Goal: Book appointment/travel/reservation

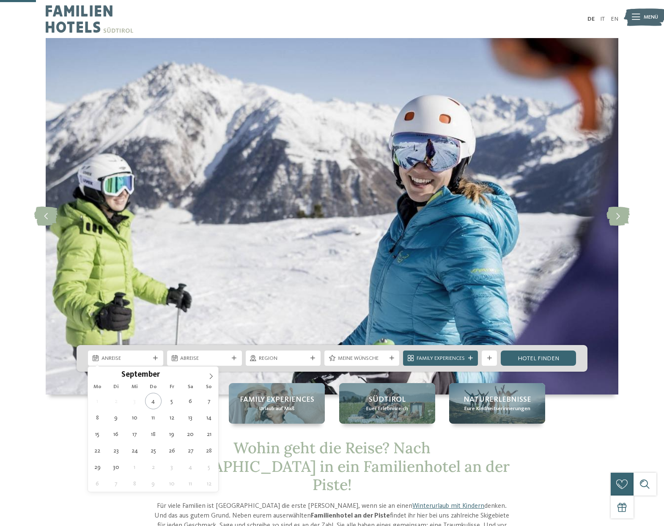
click at [156, 356] on icon at bounding box center [155, 358] width 5 height 5
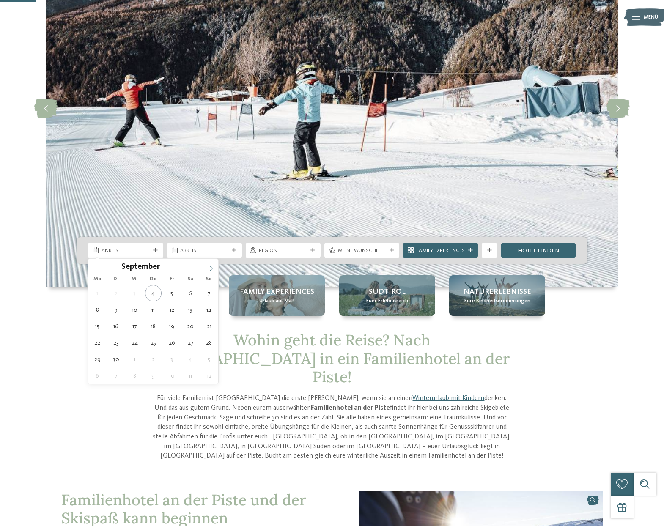
click at [209, 269] on icon at bounding box center [211, 269] width 6 height 6
click at [210, 269] on icon at bounding box center [211, 269] width 6 height 6
type input "****"
click at [210, 269] on icon at bounding box center [211, 269] width 6 height 6
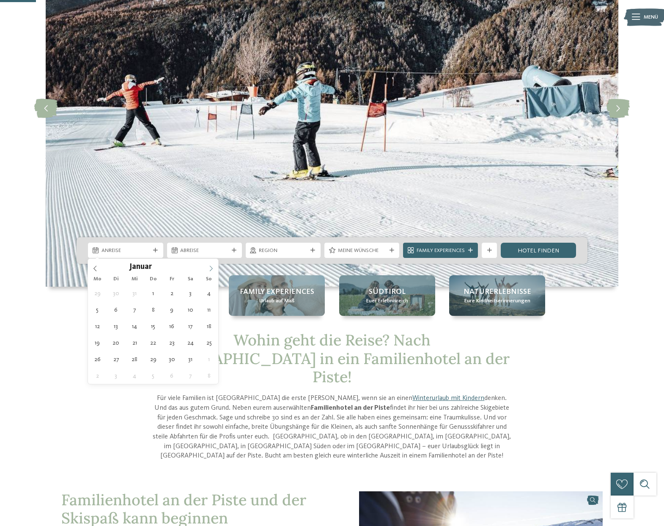
click at [210, 269] on icon at bounding box center [211, 269] width 6 height 6
type div "15.03.2026"
type input "****"
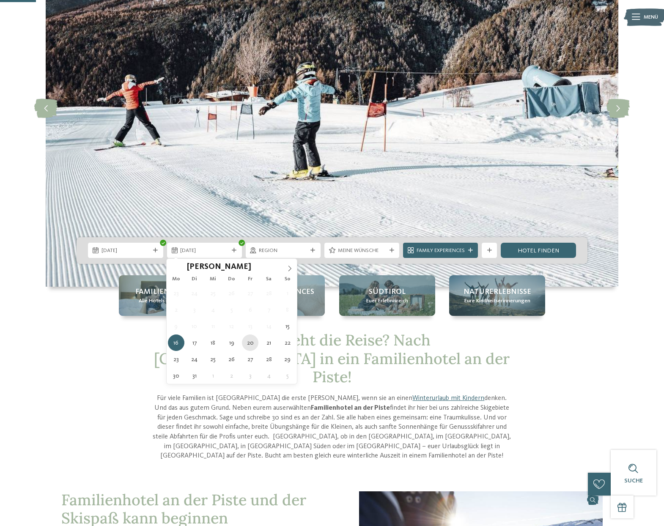
type div "20.03.2026"
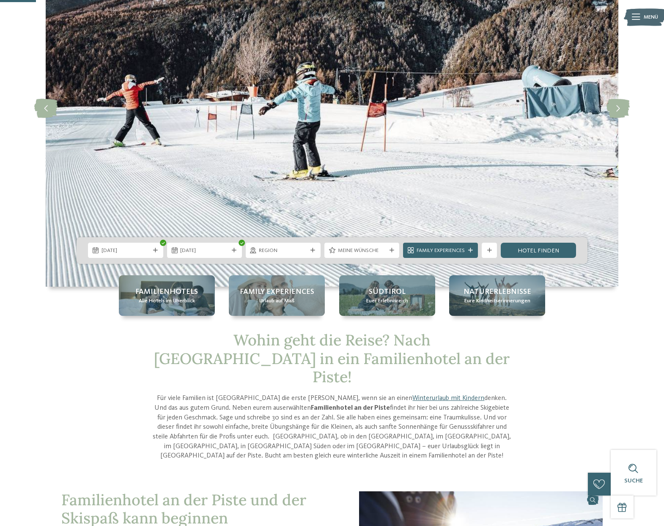
click at [311, 247] on div "Region" at bounding box center [283, 250] width 75 height 15
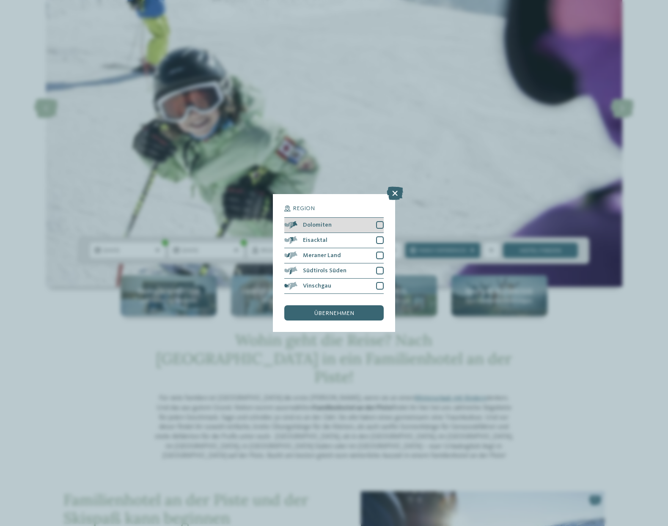
click at [381, 221] on div at bounding box center [380, 225] width 8 height 8
click at [345, 310] on span "übernehmen" at bounding box center [334, 313] width 40 height 6
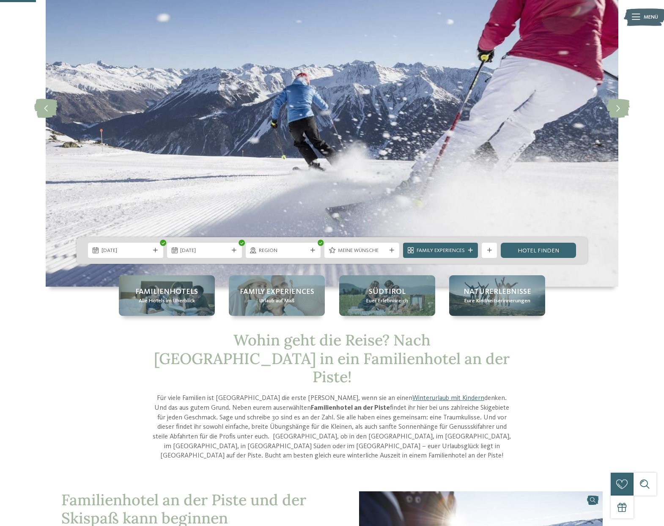
click at [384, 251] on span "Meine Wünsche" at bounding box center [362, 251] width 48 height 8
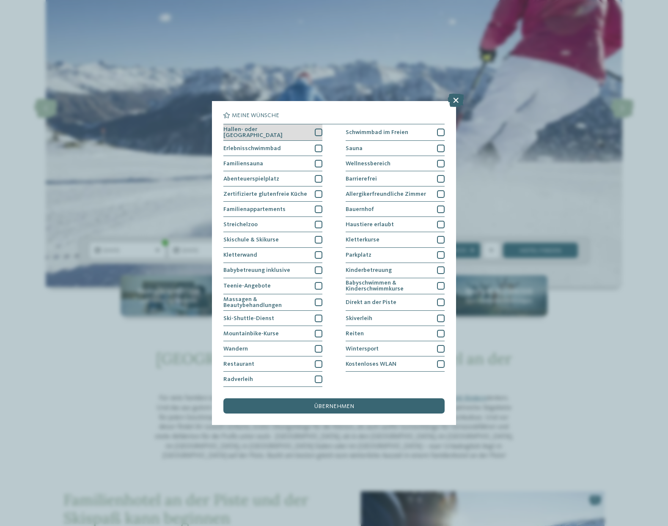
click at [318, 129] on div at bounding box center [319, 133] width 8 height 8
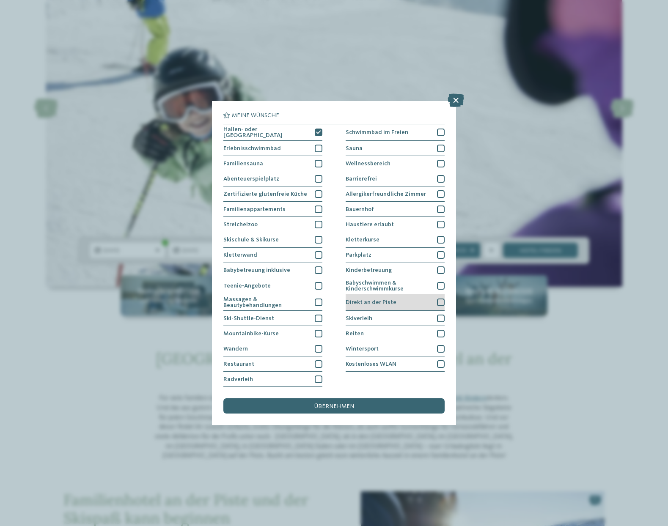
click at [441, 299] on div at bounding box center [441, 303] width 8 height 8
click at [335, 404] on span "übernehmen" at bounding box center [334, 407] width 40 height 6
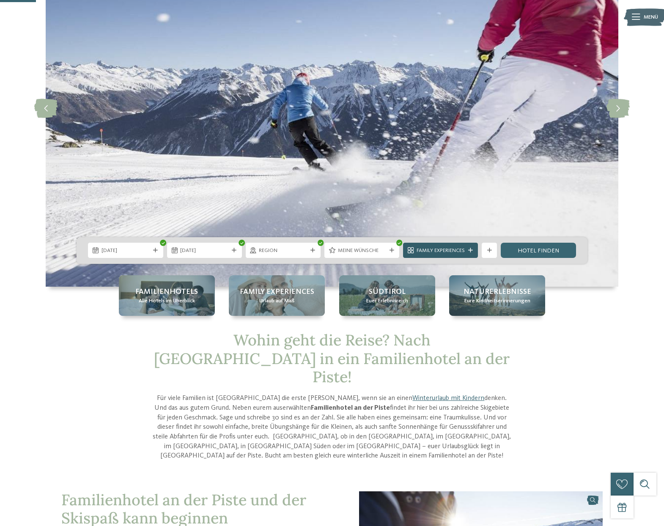
click at [429, 249] on span "Family Experiences" at bounding box center [441, 251] width 48 height 8
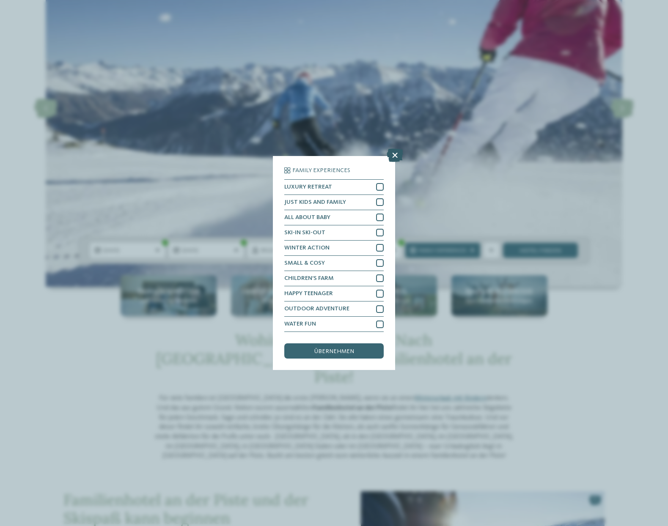
click at [392, 148] on icon at bounding box center [395, 155] width 16 height 14
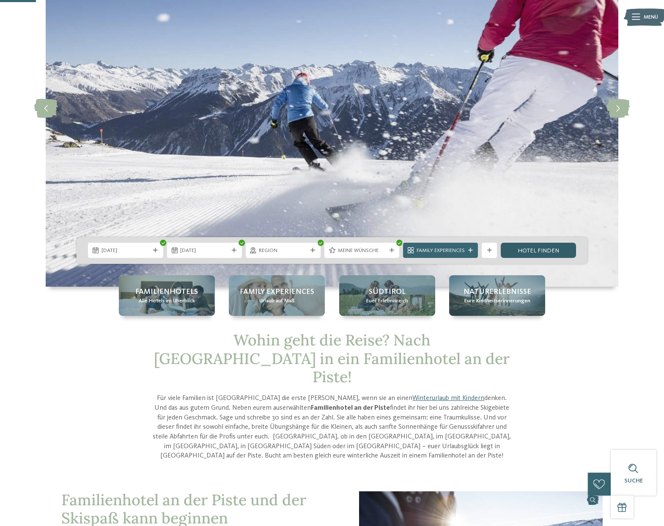
click at [530, 245] on link "Hotel finden" at bounding box center [538, 250] width 75 height 15
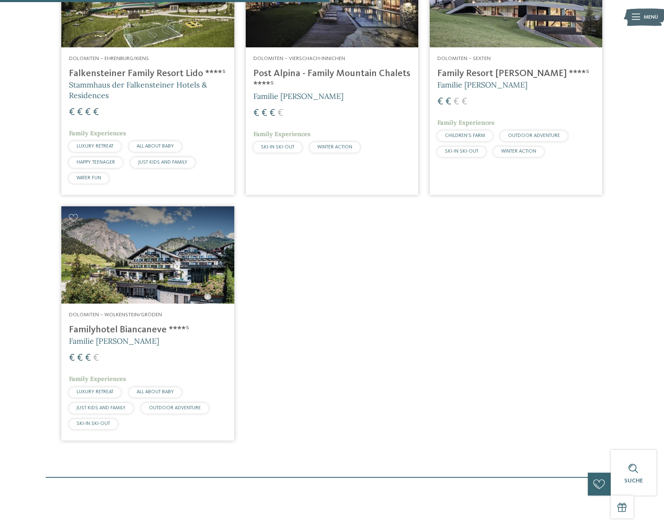
scroll to position [352, 0]
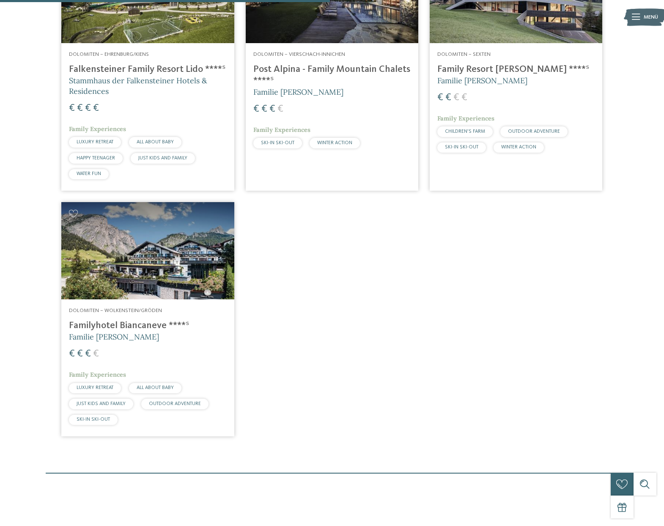
click at [126, 321] on h4 "Familyhotel Biancaneve ****ˢ" at bounding box center [147, 325] width 157 height 11
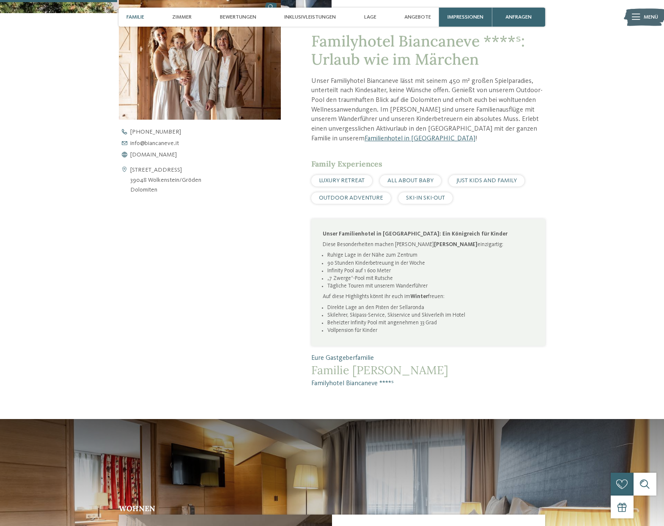
scroll to position [402, 0]
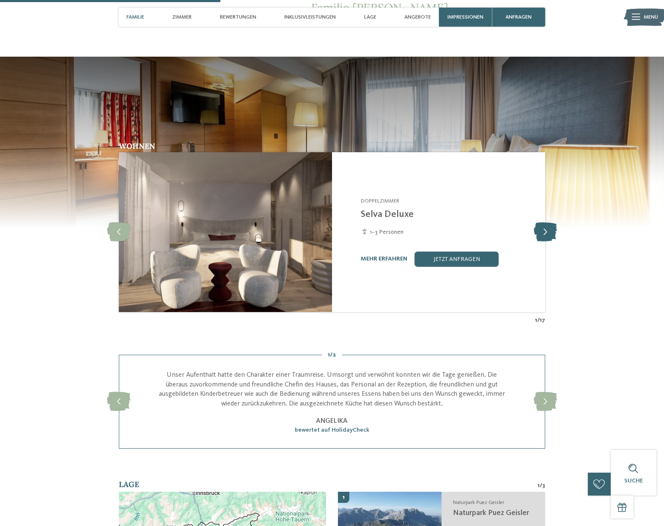
click at [548, 231] on icon at bounding box center [545, 232] width 23 height 19
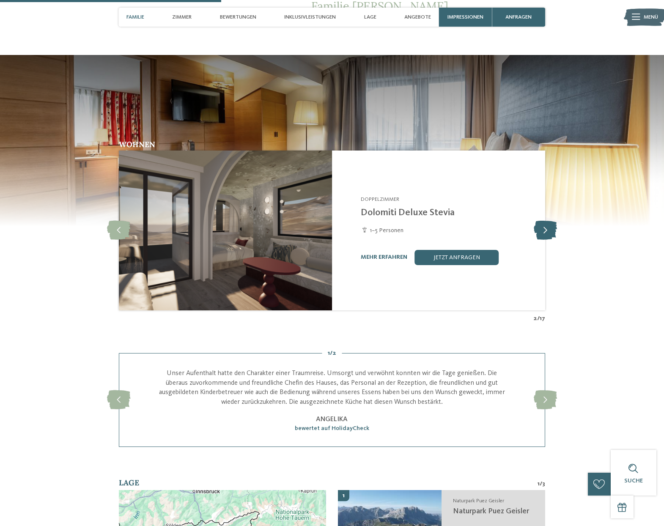
scroll to position [747, 0]
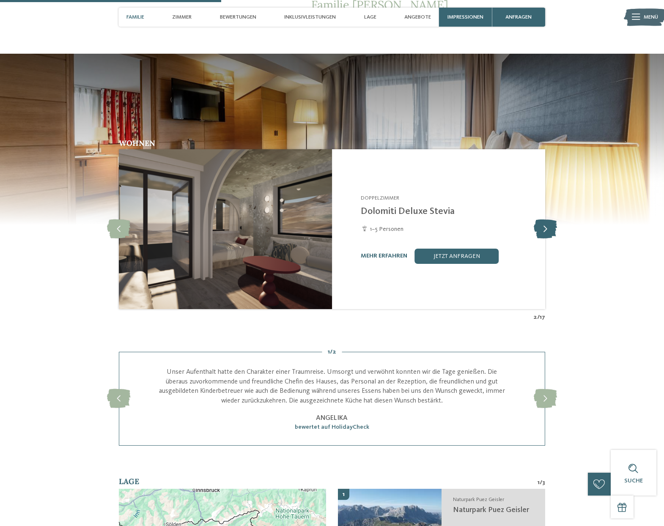
click at [546, 228] on icon at bounding box center [545, 229] width 23 height 19
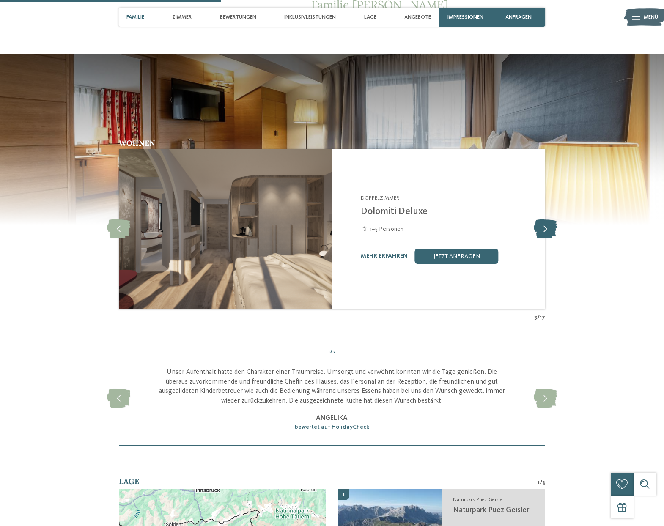
click at [546, 228] on icon at bounding box center [545, 229] width 23 height 19
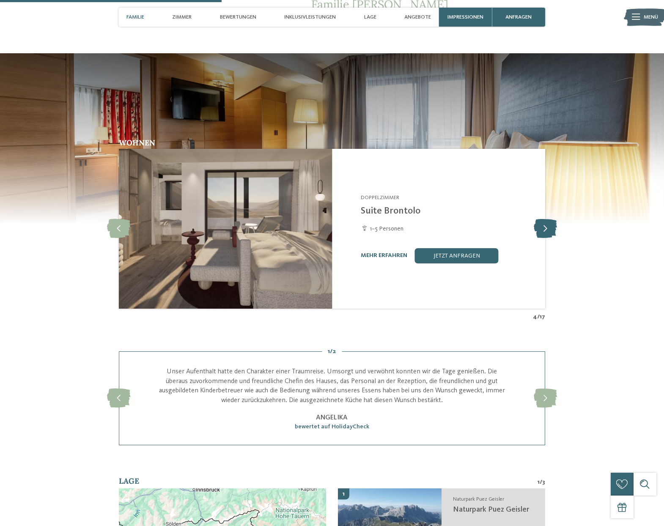
scroll to position [748, 0]
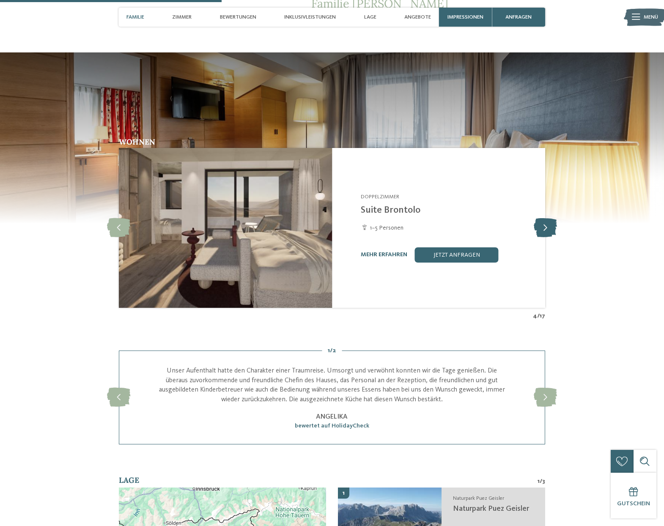
click at [546, 228] on icon at bounding box center [545, 227] width 23 height 19
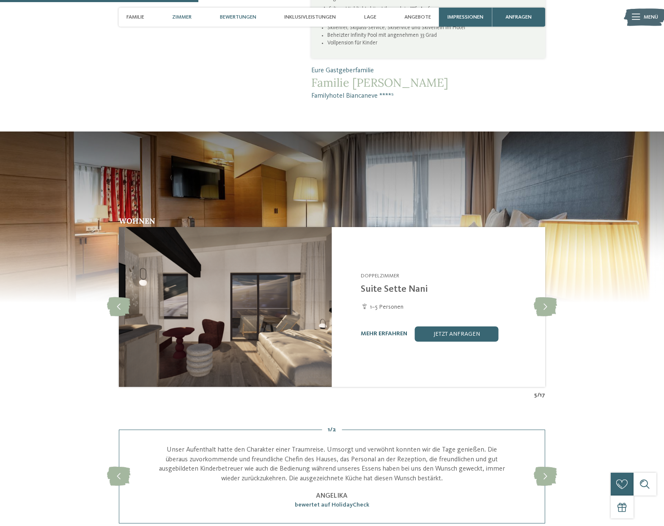
click at [180, 19] on span "Zimmer" at bounding box center [181, 17] width 19 height 6
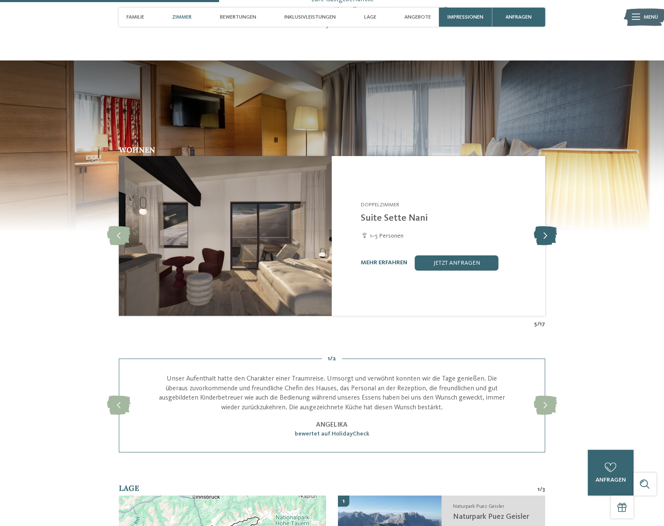
click at [552, 234] on icon at bounding box center [545, 235] width 23 height 19
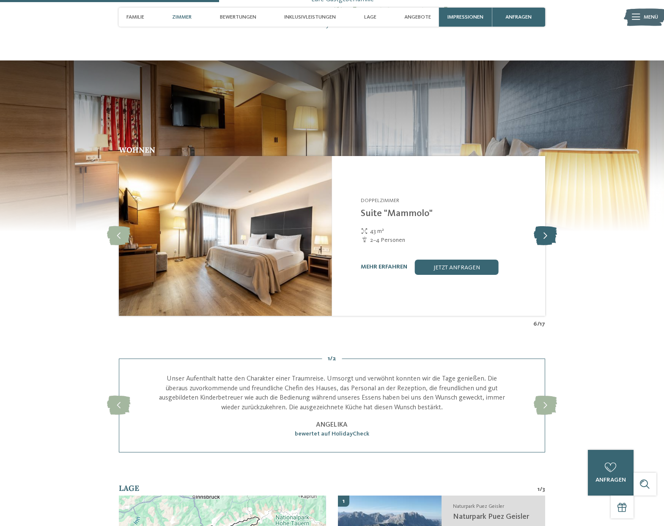
click at [552, 233] on icon at bounding box center [545, 235] width 23 height 19
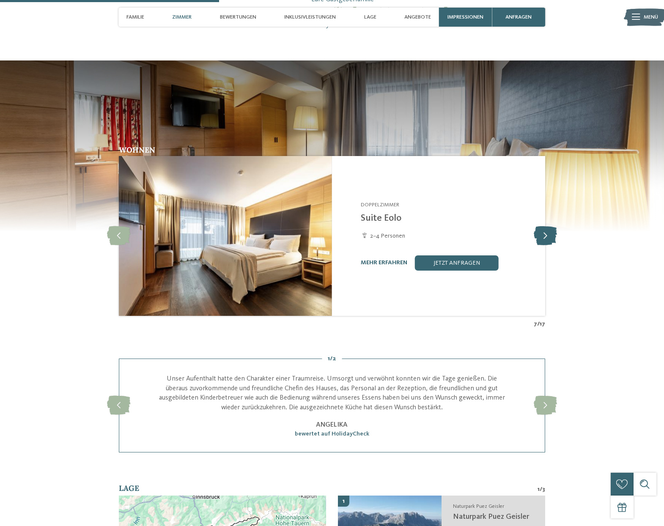
click at [552, 233] on icon at bounding box center [545, 235] width 23 height 19
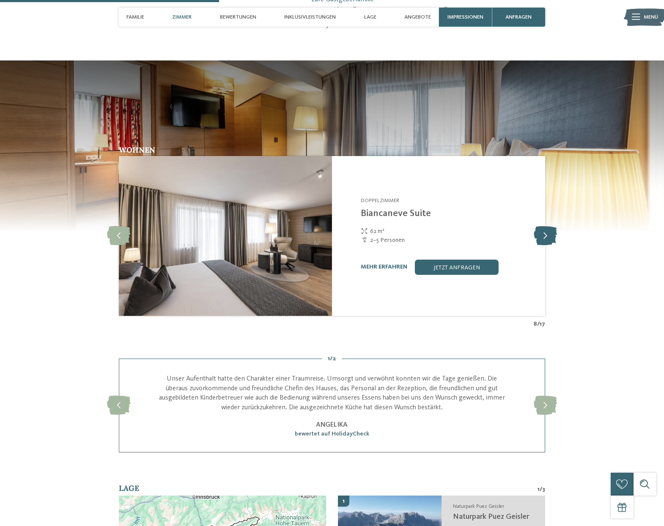
click at [552, 233] on icon at bounding box center [545, 235] width 23 height 19
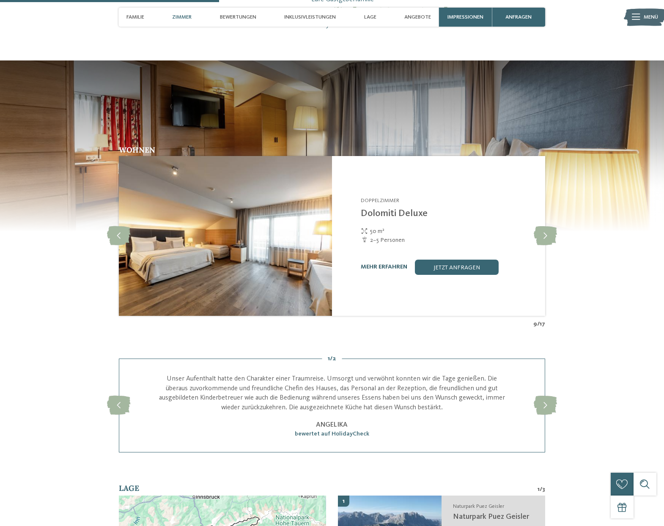
click at [391, 264] on link "mehr erfahren" at bounding box center [384, 267] width 47 height 6
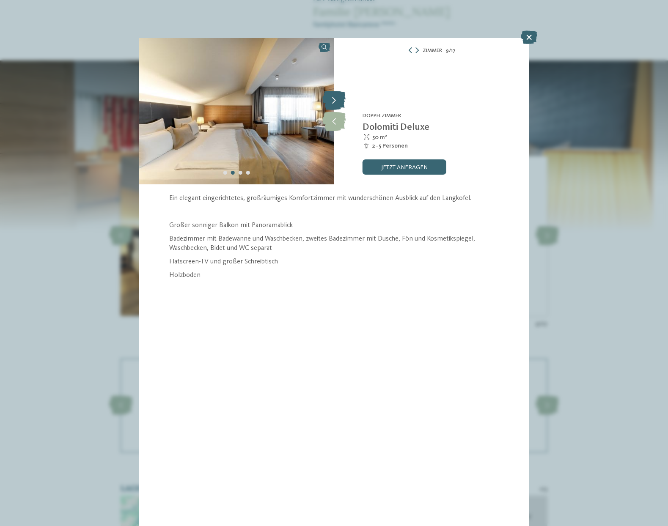
click at [333, 105] on icon at bounding box center [333, 100] width 23 height 19
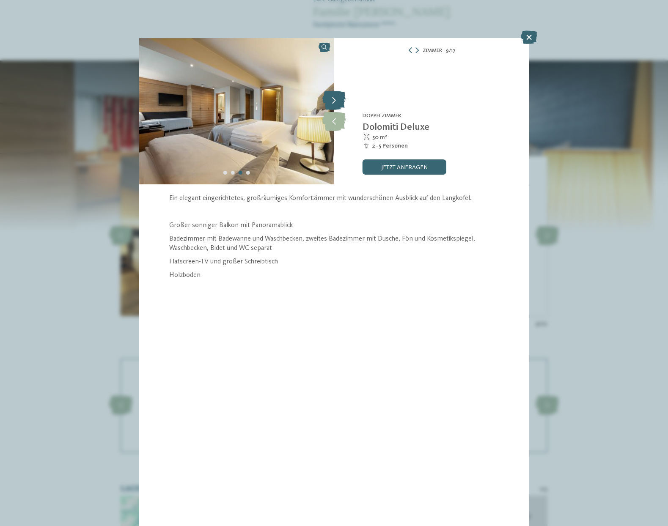
click at [334, 104] on icon at bounding box center [333, 100] width 23 height 19
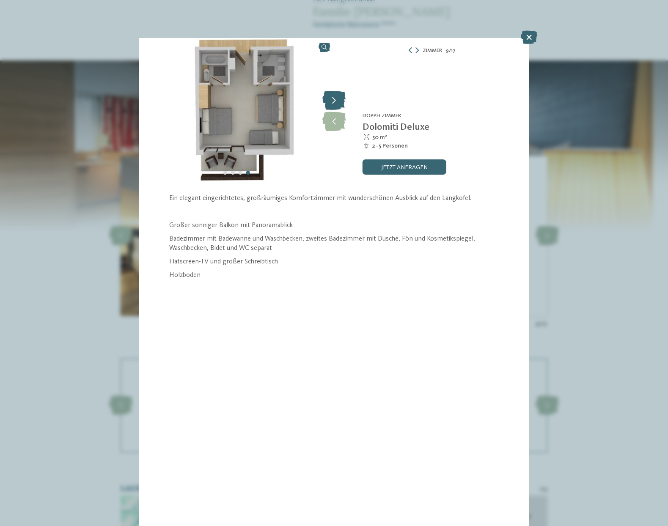
click at [334, 103] on icon at bounding box center [333, 100] width 23 height 19
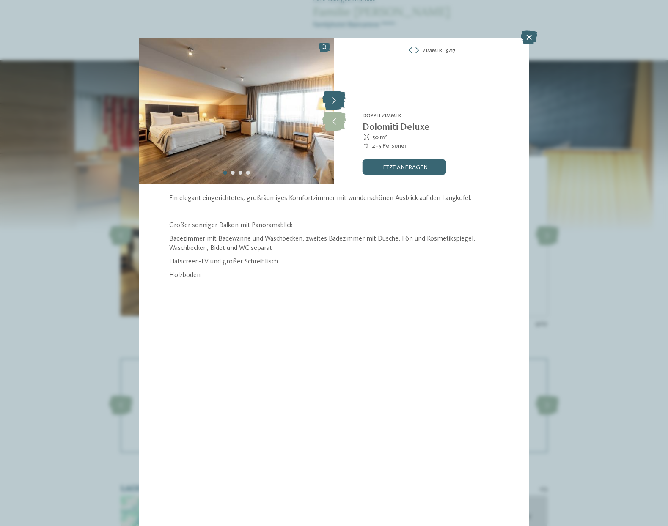
click at [334, 103] on icon at bounding box center [333, 100] width 23 height 19
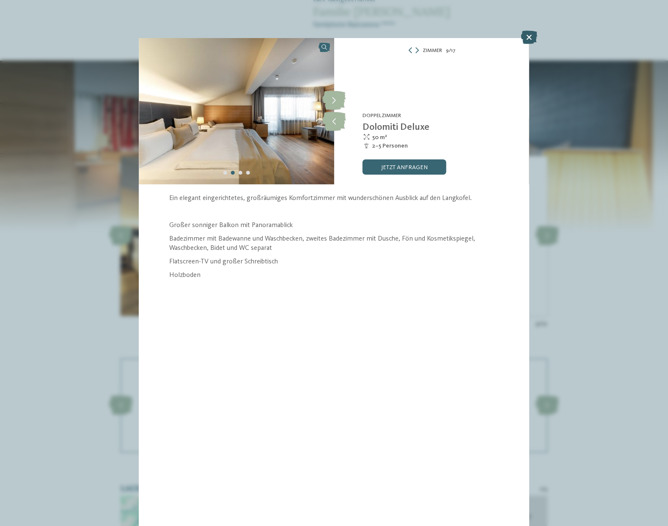
click at [528, 36] on icon at bounding box center [529, 37] width 16 height 14
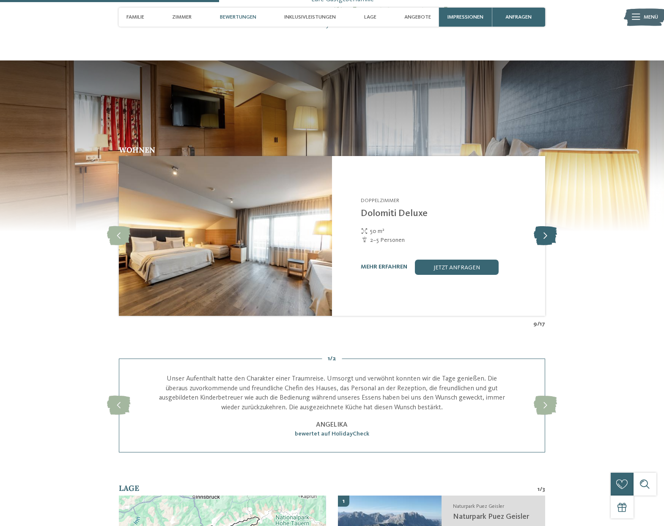
click at [552, 234] on icon at bounding box center [545, 235] width 23 height 19
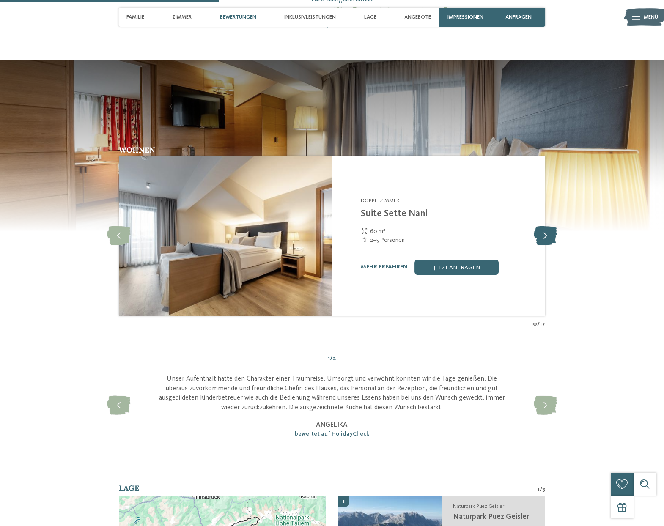
click at [552, 234] on icon at bounding box center [545, 235] width 23 height 19
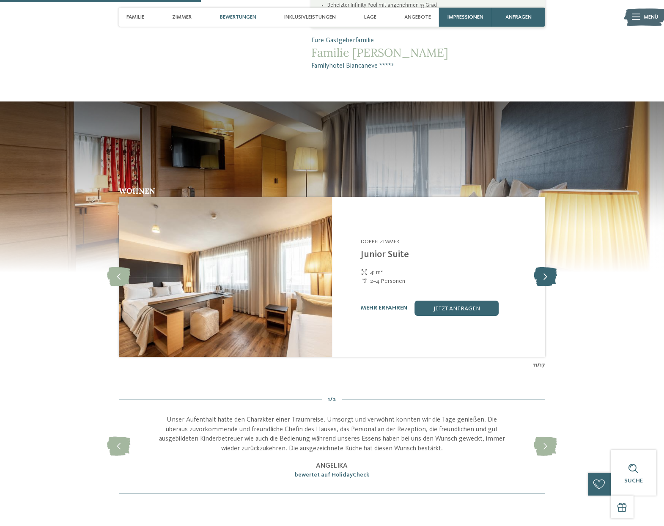
scroll to position [671, 0]
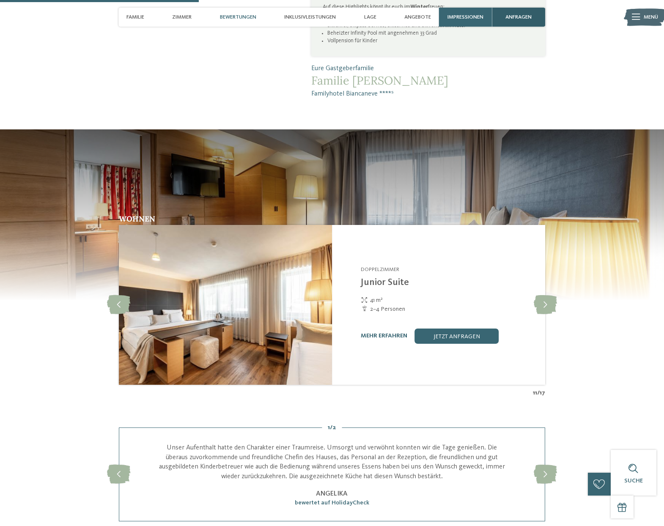
click at [516, 16] on span "anfragen" at bounding box center [518, 17] width 26 height 6
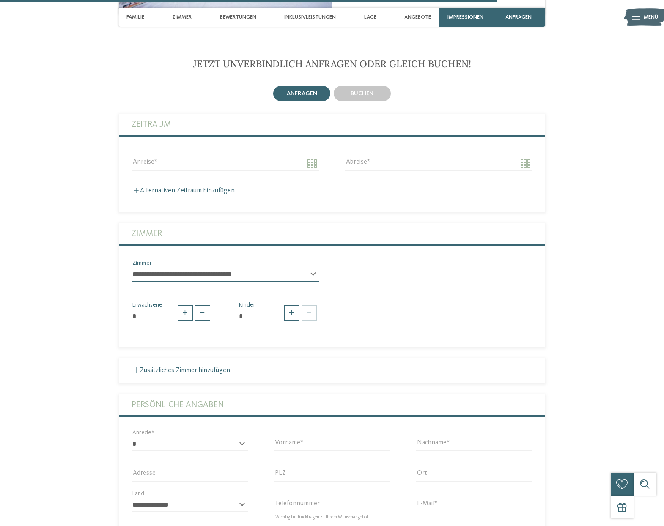
scroll to position [1691, 0]
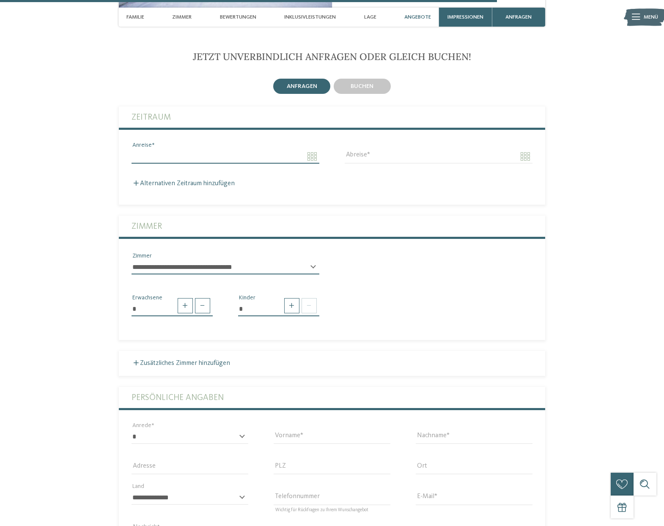
click at [314, 153] on input "Anreise" at bounding box center [226, 156] width 188 height 14
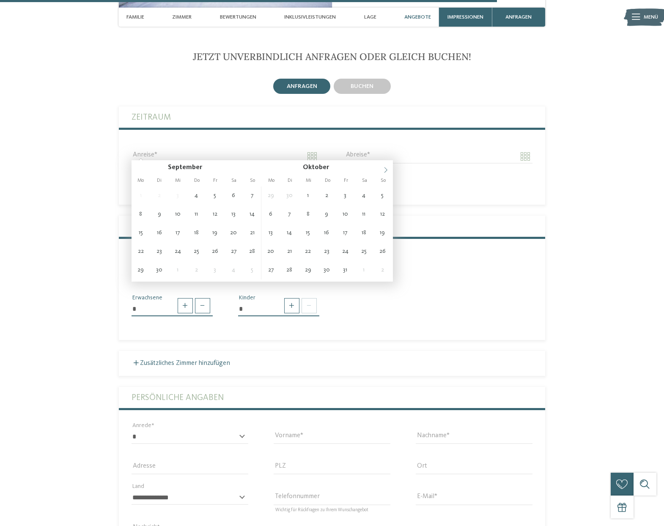
click at [385, 170] on icon at bounding box center [386, 170] width 6 height 6
type input "****"
click at [385, 170] on icon at bounding box center [386, 170] width 6 height 6
type input "****"
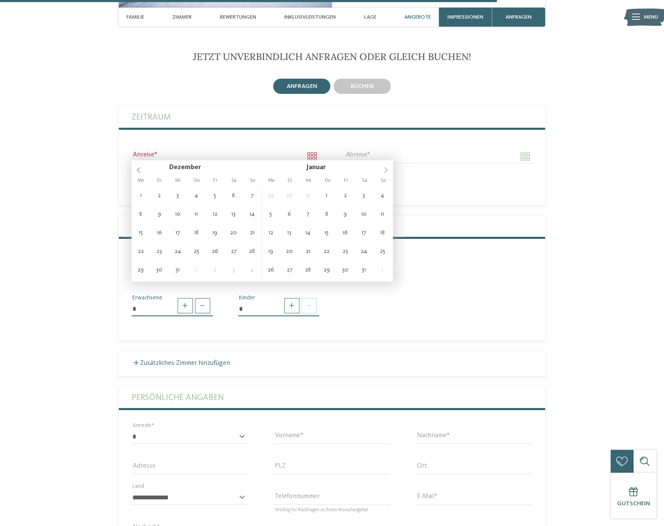
click at [385, 170] on icon at bounding box center [386, 170] width 6 height 6
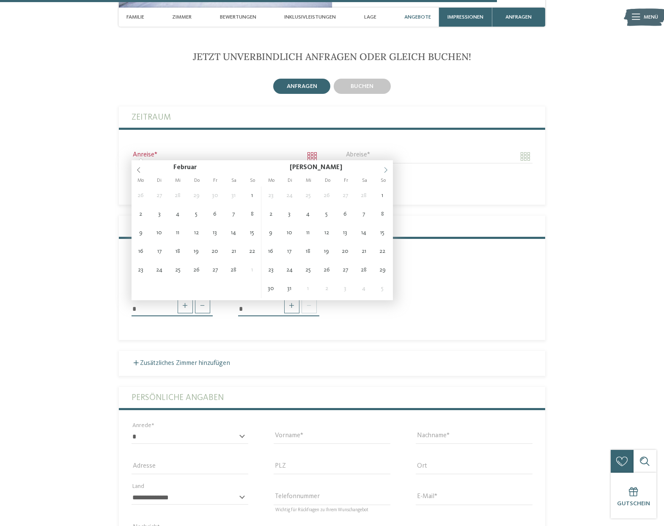
click at [385, 170] on icon at bounding box center [386, 170] width 6 height 6
type input "**********"
type input "****"
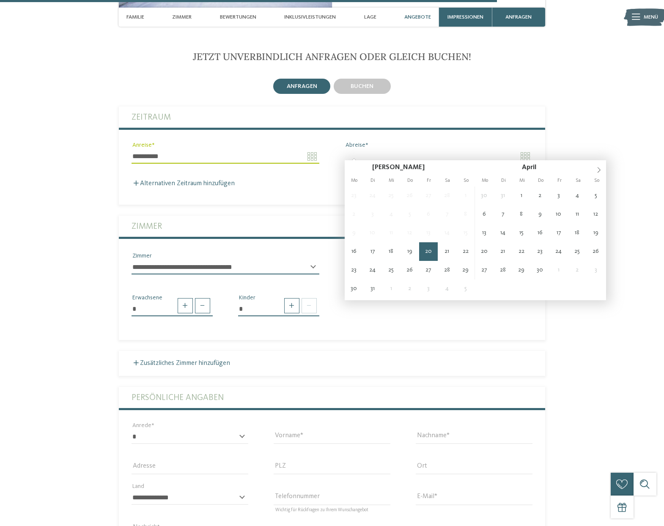
type input "**********"
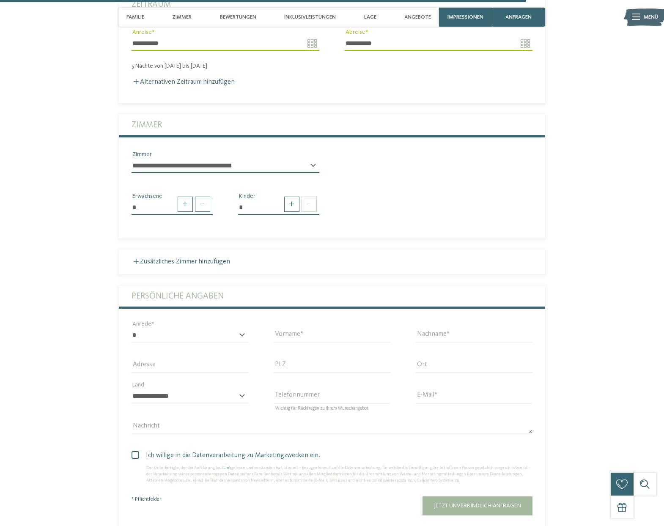
scroll to position [1806, 0]
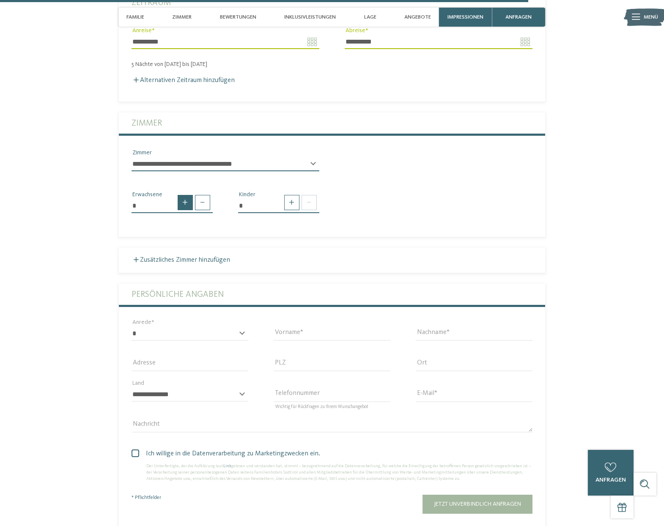
click at [187, 201] on span at bounding box center [185, 202] width 15 height 15
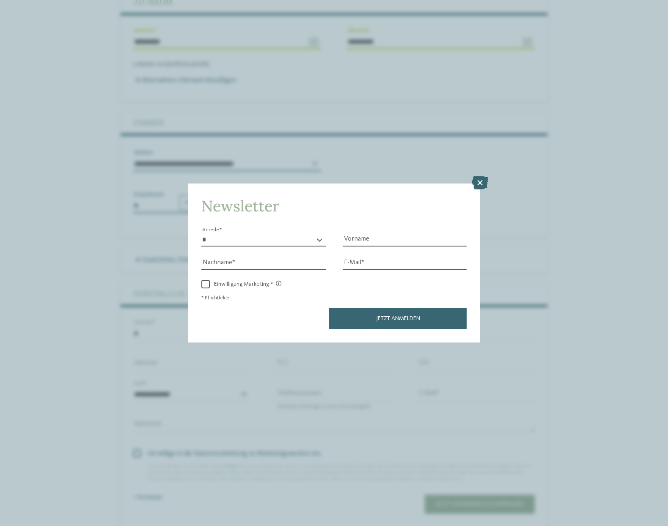
click at [484, 176] on icon at bounding box center [480, 183] width 16 height 14
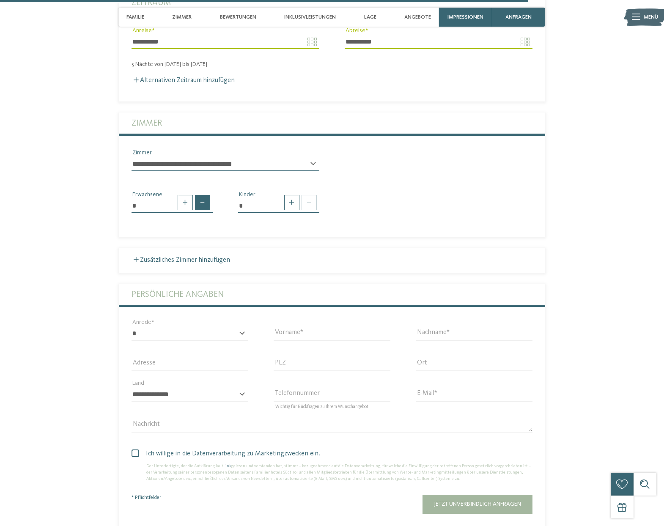
click at [198, 201] on span at bounding box center [202, 202] width 15 height 15
type input "*"
click at [297, 201] on span at bounding box center [291, 202] width 15 height 15
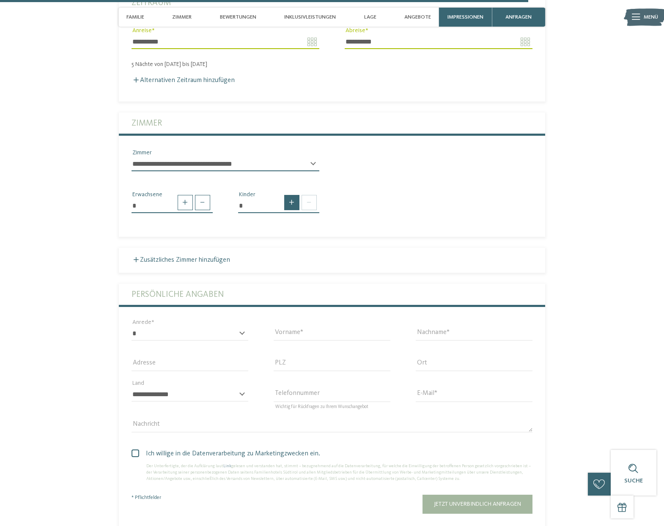
type input "*"
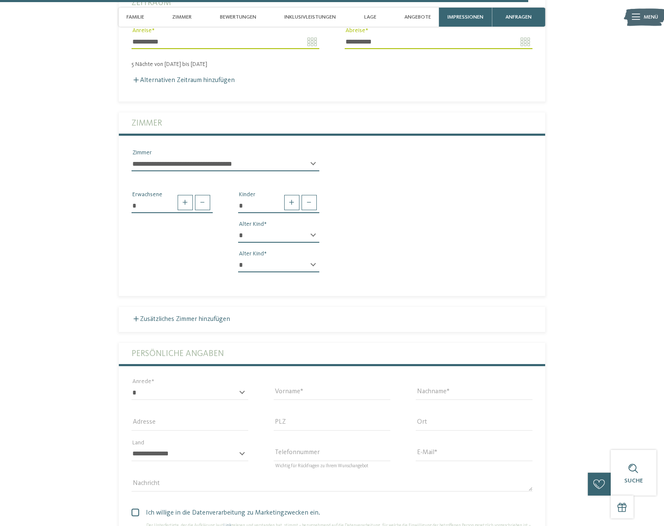
select select "*"
click at [165, 316] on label "Zusätzliches Zimmer hinzufügen" at bounding box center [181, 319] width 99 height 7
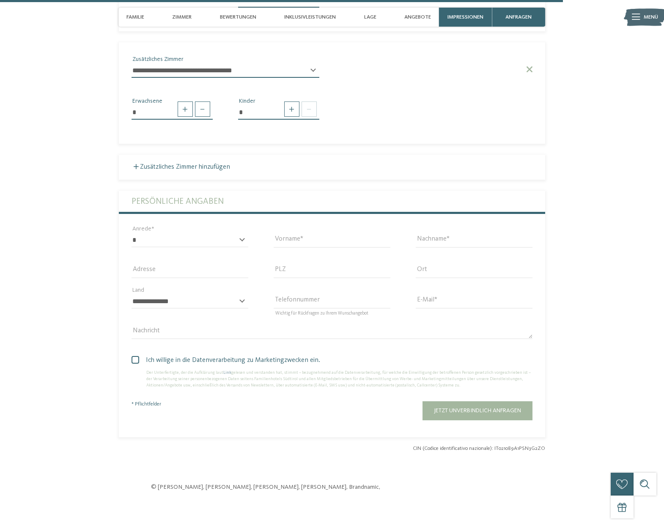
scroll to position [2071, 0]
select select "*"
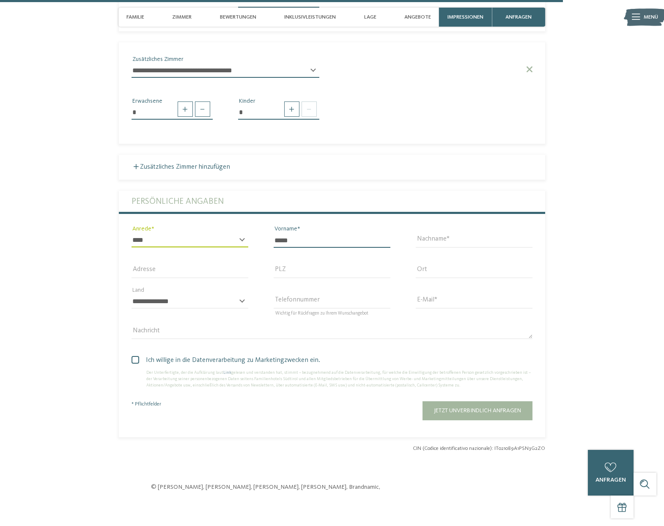
type input "*****"
type input "**********"
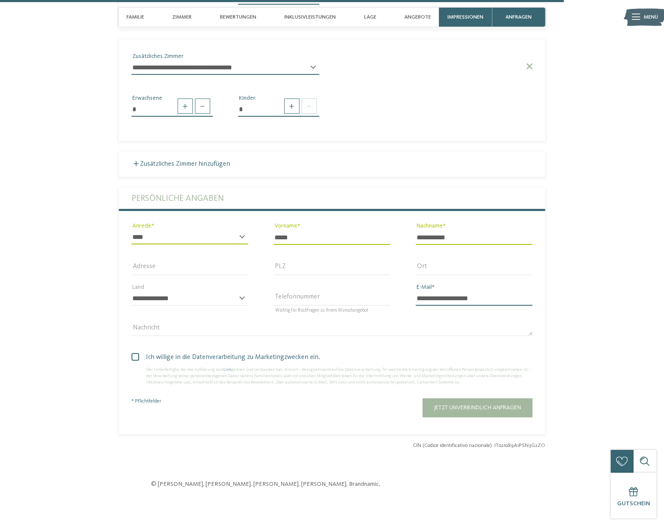
scroll to position [2074, 0]
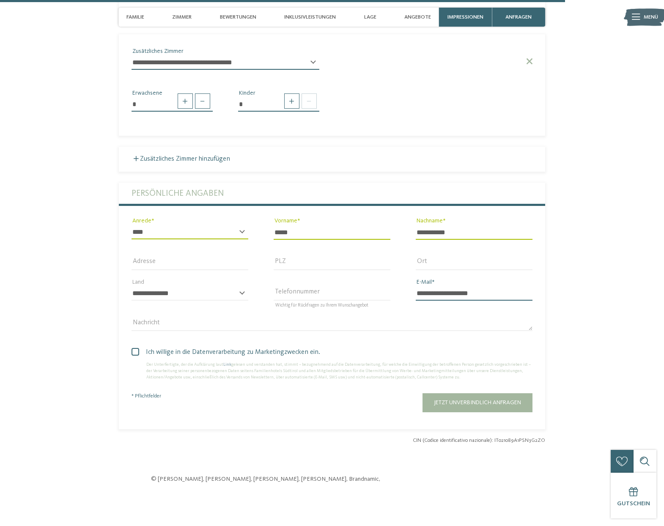
type input "**********"
click at [163, 322] on textarea "Nachricht" at bounding box center [332, 324] width 401 height 14
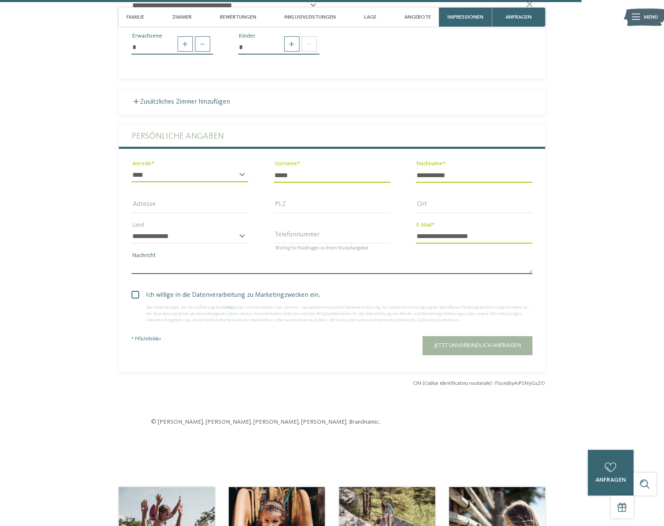
scroll to position [2135, 0]
type textarea "*"
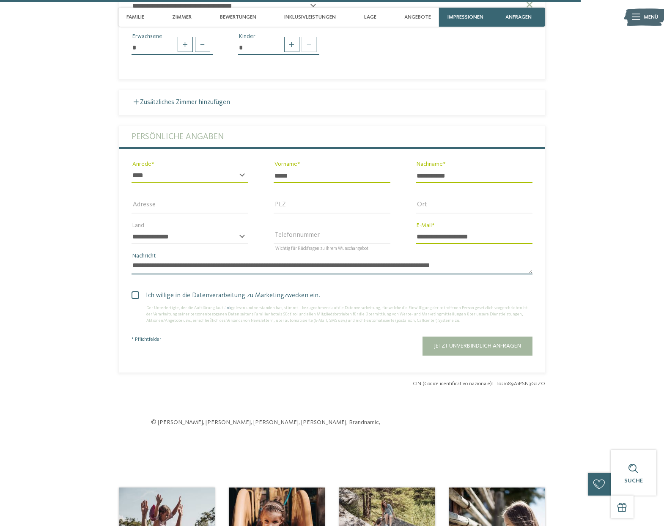
type textarea "**********"
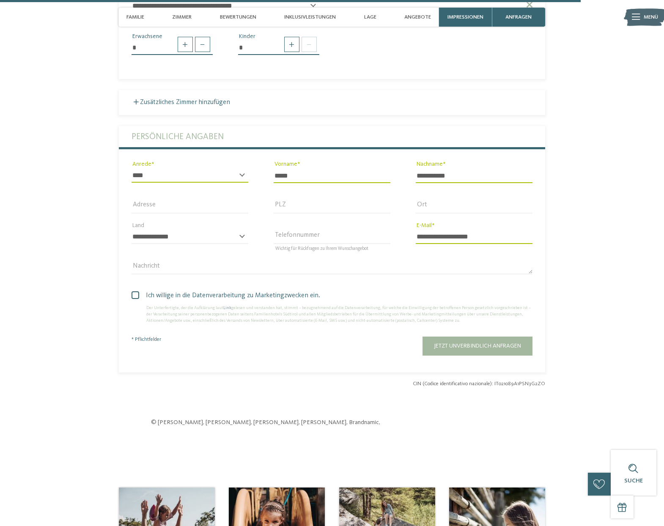
click at [137, 291] on span at bounding box center [136, 295] width 8 height 8
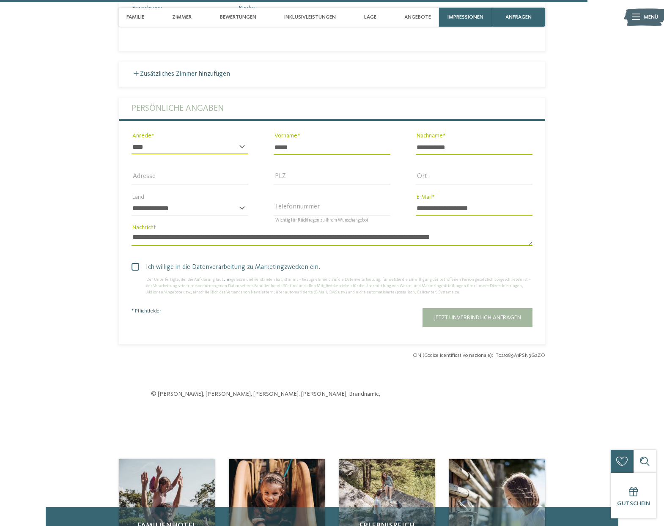
scroll to position [2165, 0]
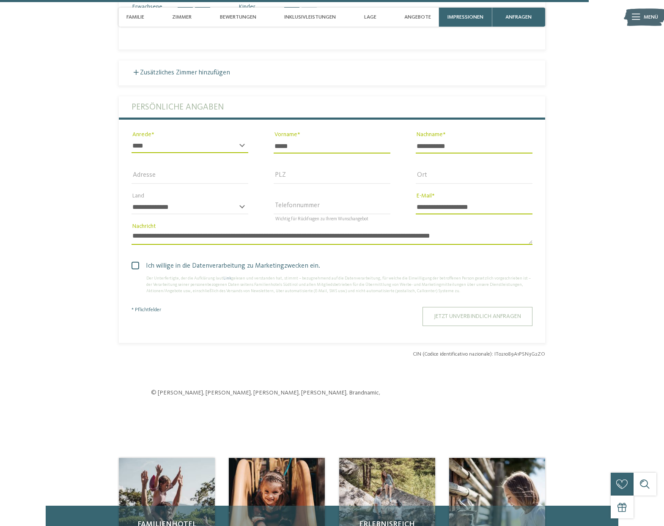
click at [472, 313] on span "Jetzt unverbindlich anfragen" at bounding box center [477, 316] width 87 height 6
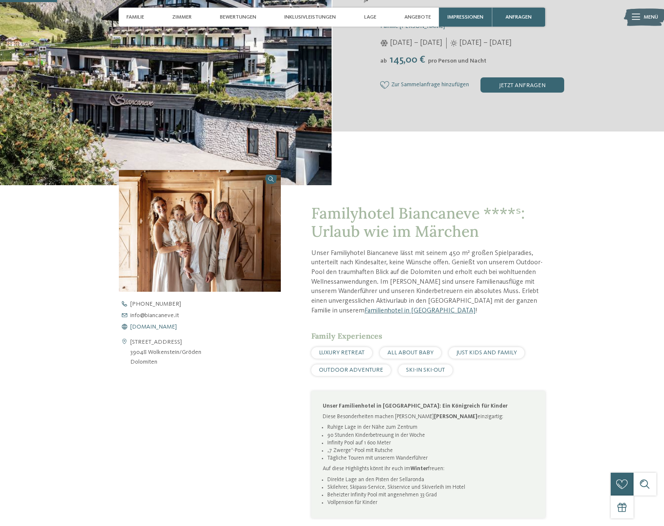
scroll to position [210, 0]
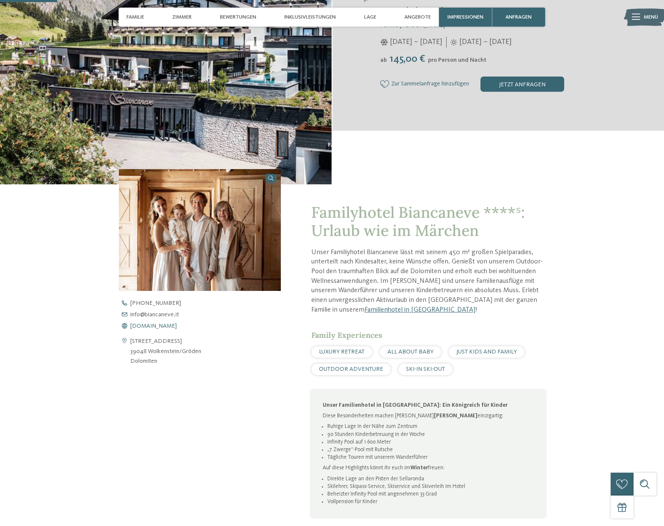
click at [161, 327] on span "www.biancaneve.it" at bounding box center [153, 326] width 47 height 6
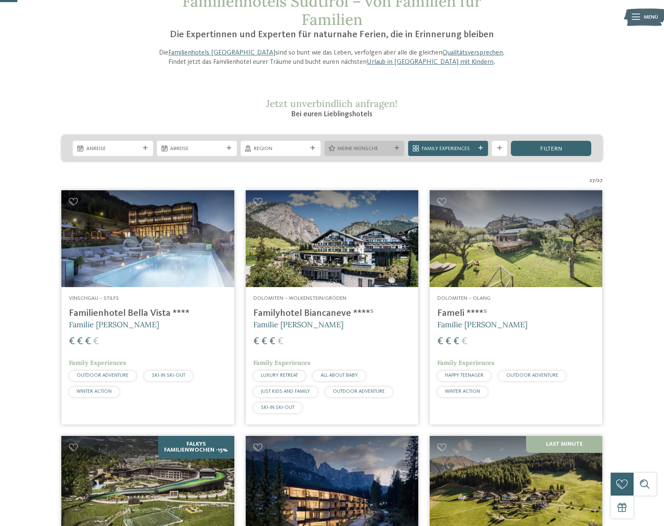
scroll to position [65, 0]
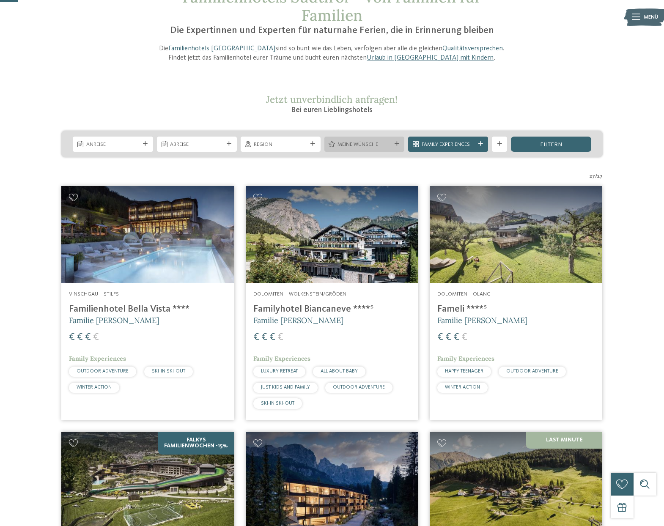
click at [371, 143] on span "Meine Wünsche" at bounding box center [364, 145] width 53 height 8
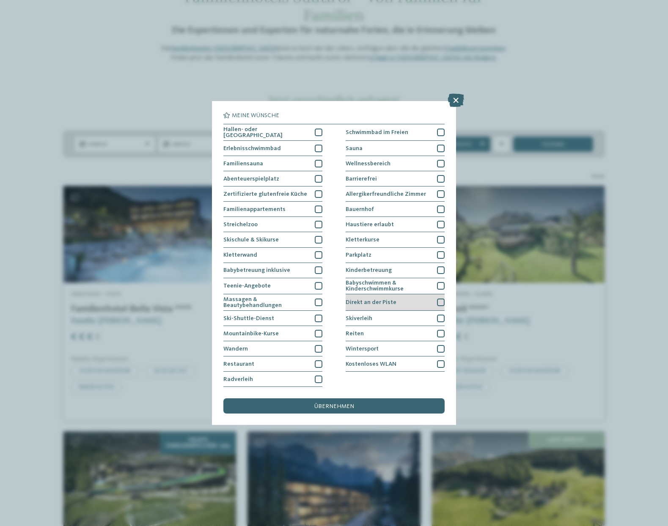
click at [442, 299] on div at bounding box center [441, 303] width 8 height 8
click at [316, 129] on div at bounding box center [319, 133] width 8 height 8
click at [351, 404] on span "übernehmen" at bounding box center [334, 407] width 40 height 6
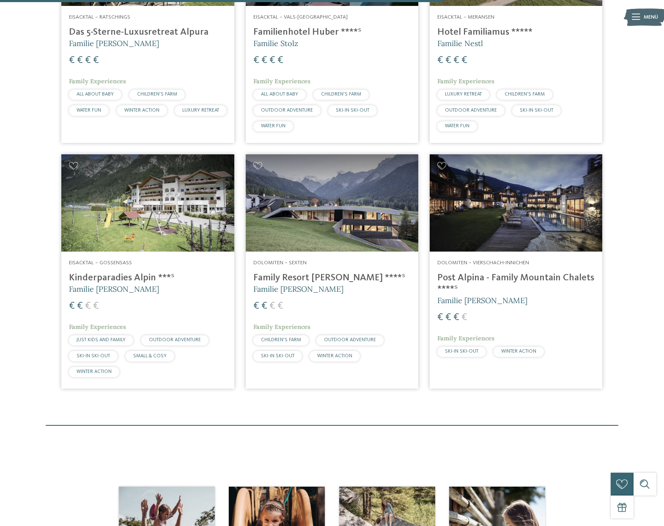
scroll to position [651, 0]
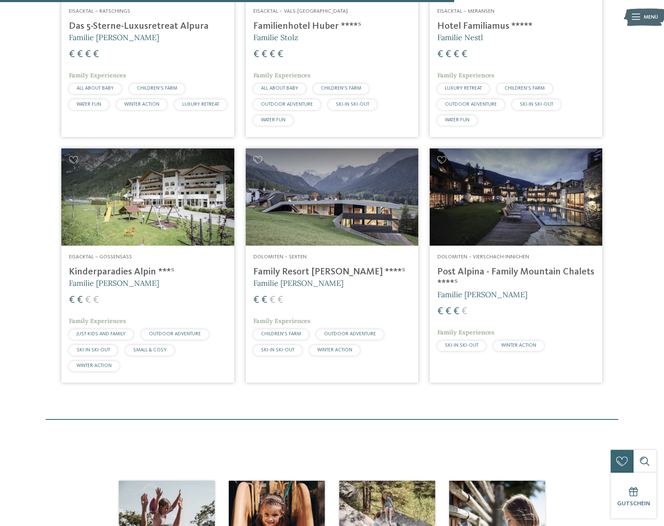
click at [505, 267] on h4 "Post Alpina - Family Mountain Chalets ****ˢ" at bounding box center [515, 277] width 157 height 23
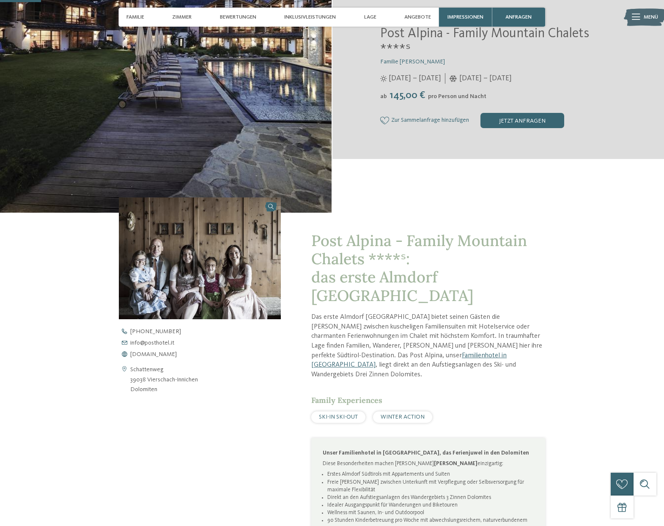
scroll to position [189, 0]
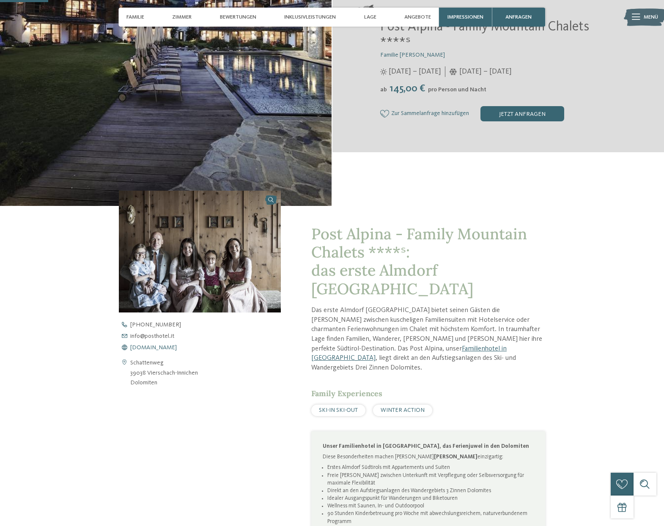
click at [152, 347] on span "[DOMAIN_NAME]" at bounding box center [153, 348] width 47 height 6
